Goal: Task Accomplishment & Management: Use online tool/utility

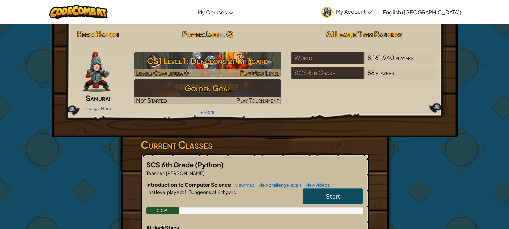
click at [266, 62] on h3 "CS1 Level 1: Dungeons of Kithgard" at bounding box center [207, 60] width 147 height 15
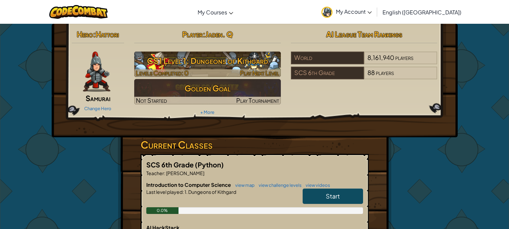
click at [253, 61] on h3 "CS1 Level 1: Dungeons of Kithgard" at bounding box center [207, 60] width 147 height 15
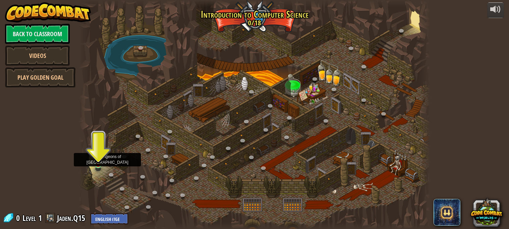
click at [98, 161] on img at bounding box center [98, 155] width 8 height 19
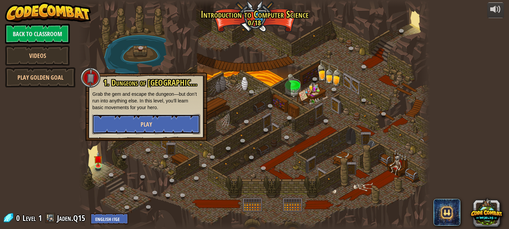
click at [102, 133] on button "Play" at bounding box center [146, 124] width 108 height 20
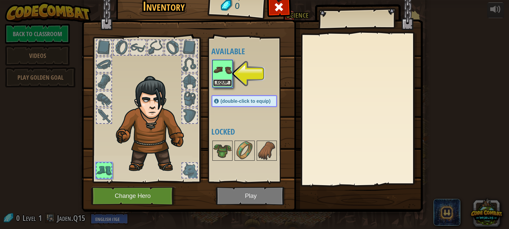
drag, startPoint x: 215, startPoint y: 85, endPoint x: 219, endPoint y: 88, distance: 5.0
click at [215, 85] on button "Equip" at bounding box center [222, 83] width 19 height 7
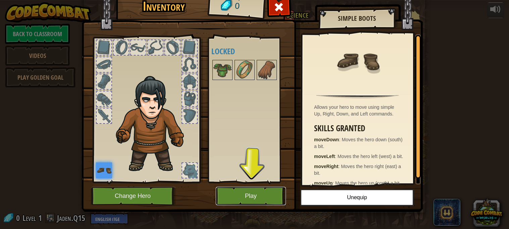
click at [246, 193] on button "Play" at bounding box center [251, 196] width 70 height 18
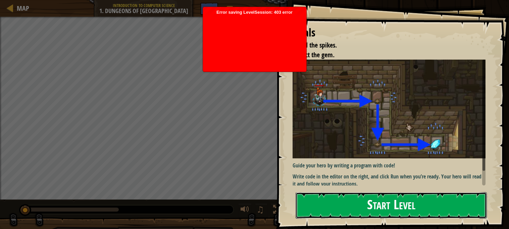
click at [365, 207] on button "Start Level" at bounding box center [390, 205] width 191 height 26
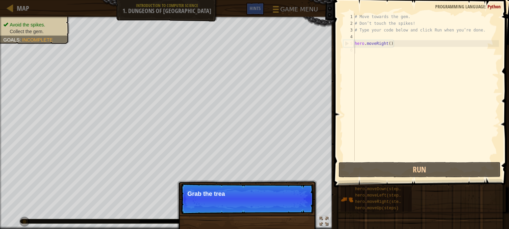
click at [354, 51] on div "6" at bounding box center [348, 50] width 11 height 7
click at [292, 200] on button "Continue" at bounding box center [293, 203] width 30 height 9
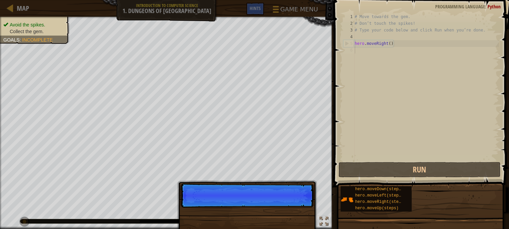
scroll to position [3, 0]
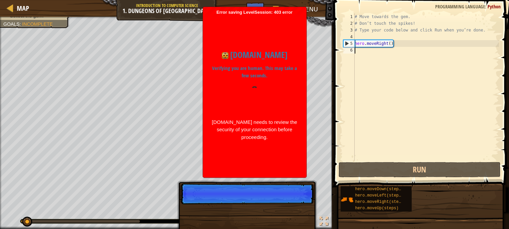
drag, startPoint x: 304, startPoint y: 206, endPoint x: 316, endPoint y: 199, distance: 14.1
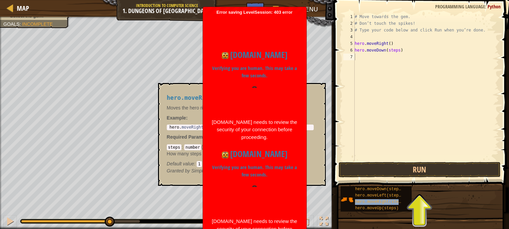
type textarea "hero.moveRight(steps)"
